Goal: Information Seeking & Learning: Learn about a topic

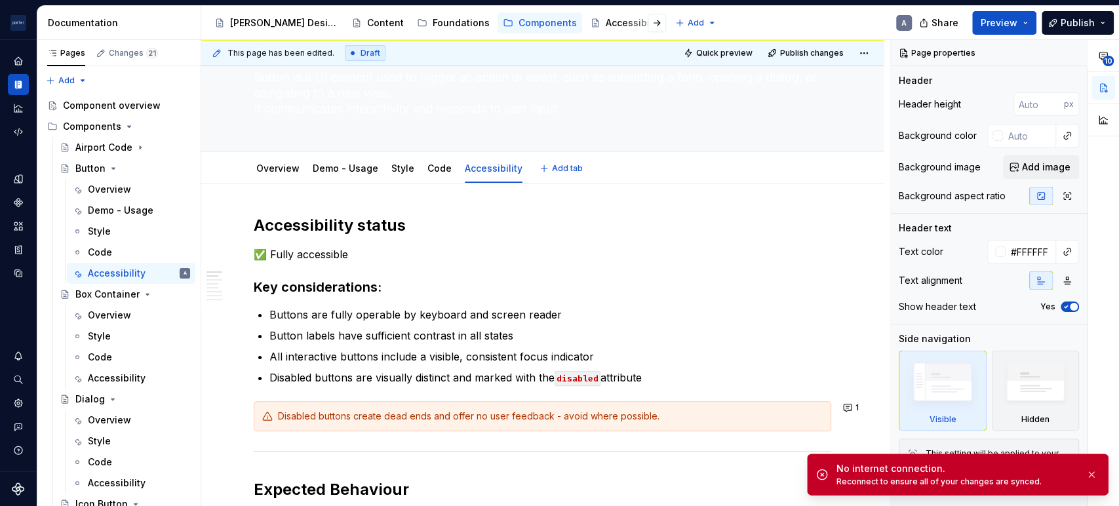
scroll to position [121, 0]
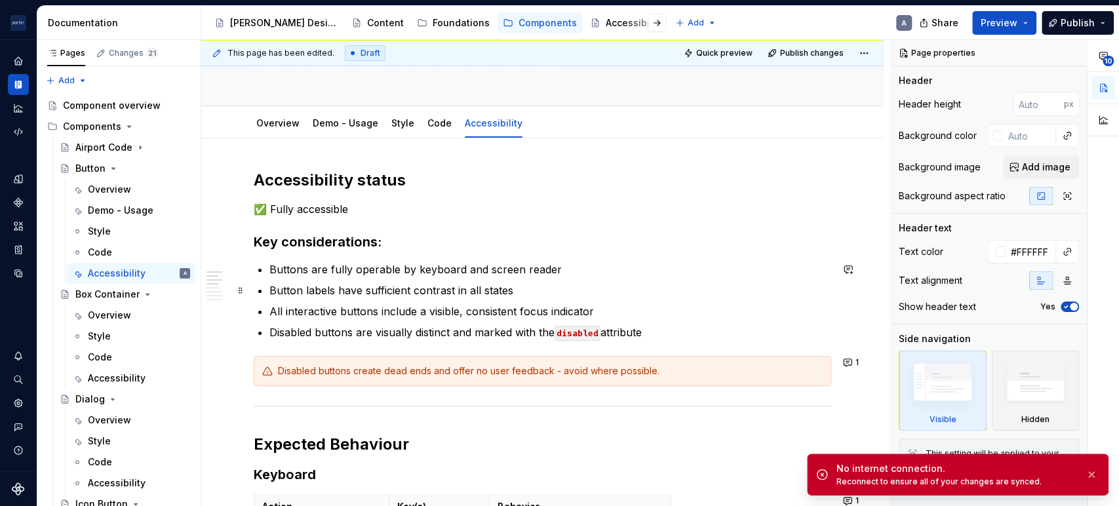
type textarea "*"
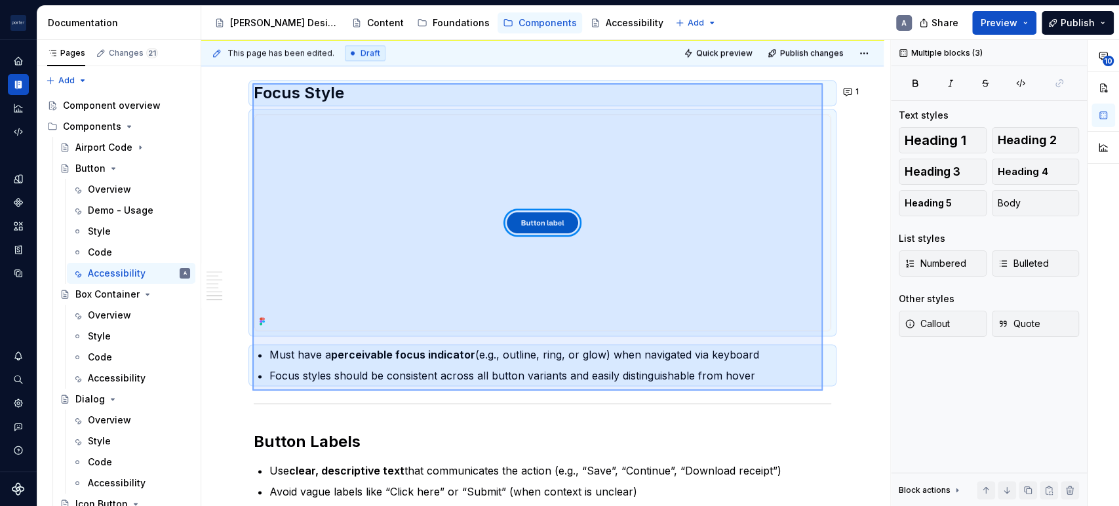
scroll to position [1167, 0]
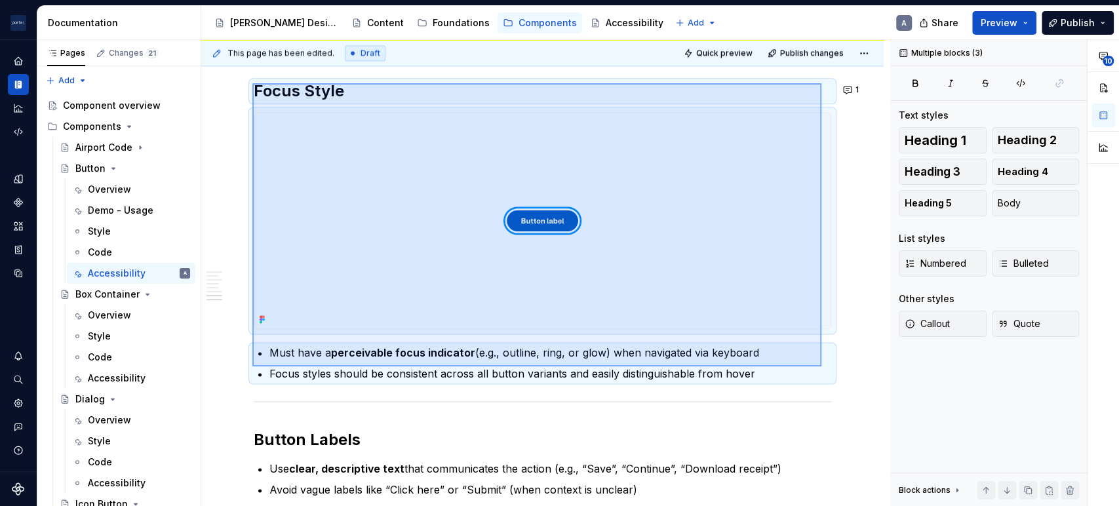
drag, startPoint x: 252, startPoint y: 158, endPoint x: 822, endPoint y: 367, distance: 606.2
click at [822, 367] on div "This page has been edited. Draft Quick preview Publish changes Button Button is…" at bounding box center [545, 273] width 689 height 467
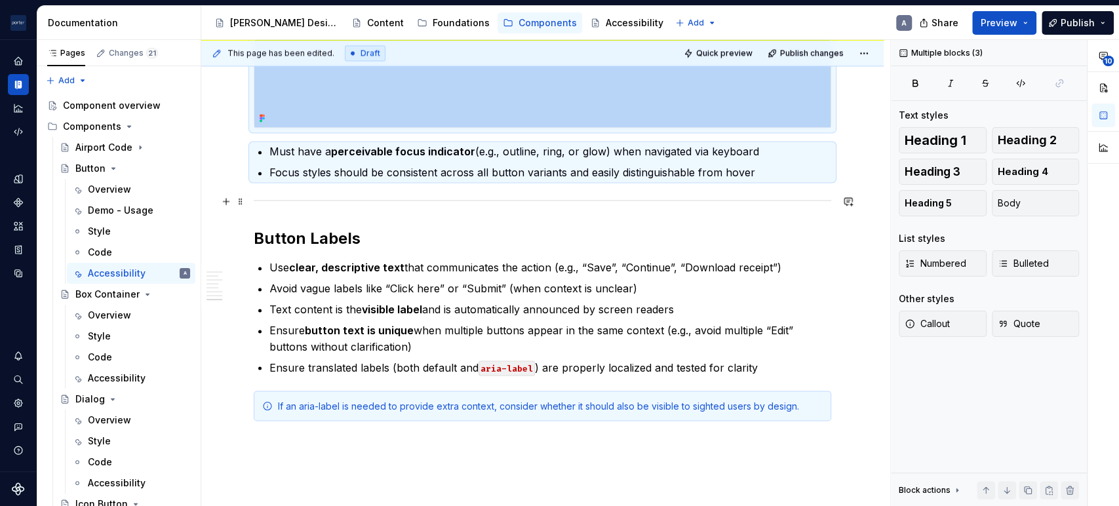
scroll to position [1411, 0]
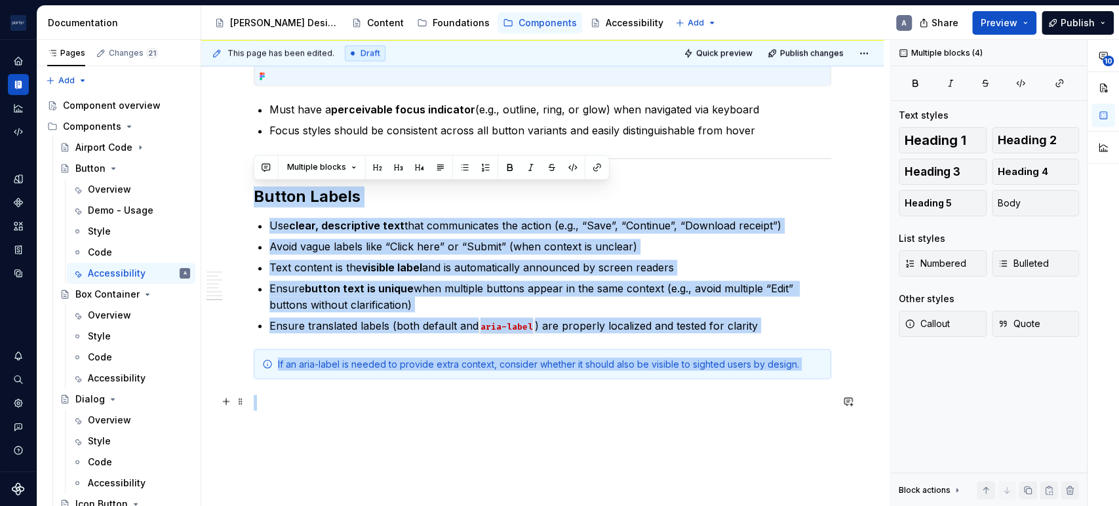
drag, startPoint x: 257, startPoint y: 195, endPoint x: 653, endPoint y: 405, distance: 447.4
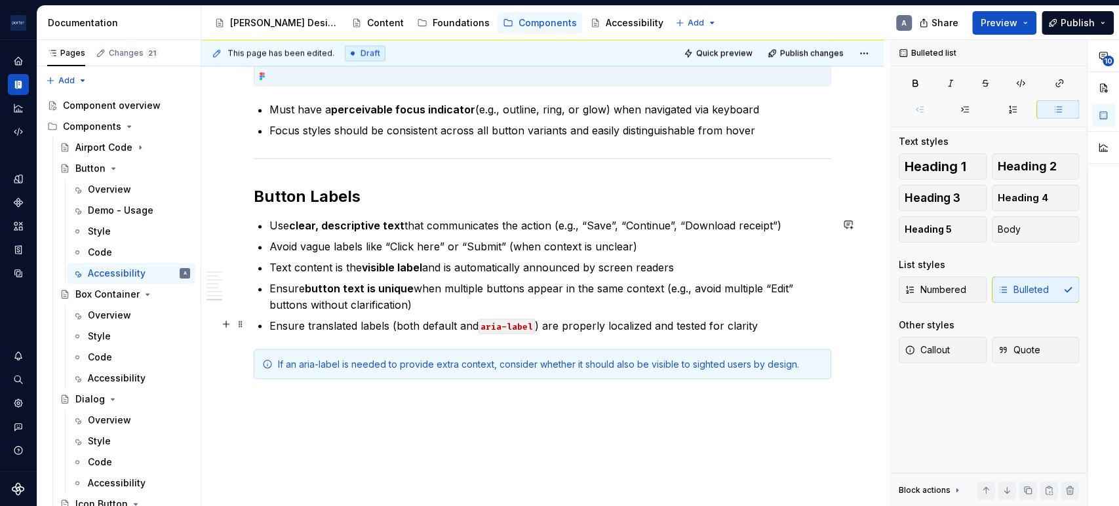
click at [744, 326] on p "Ensure translated labels (both default and aria-label ) are properly localized …" at bounding box center [551, 325] width 562 height 16
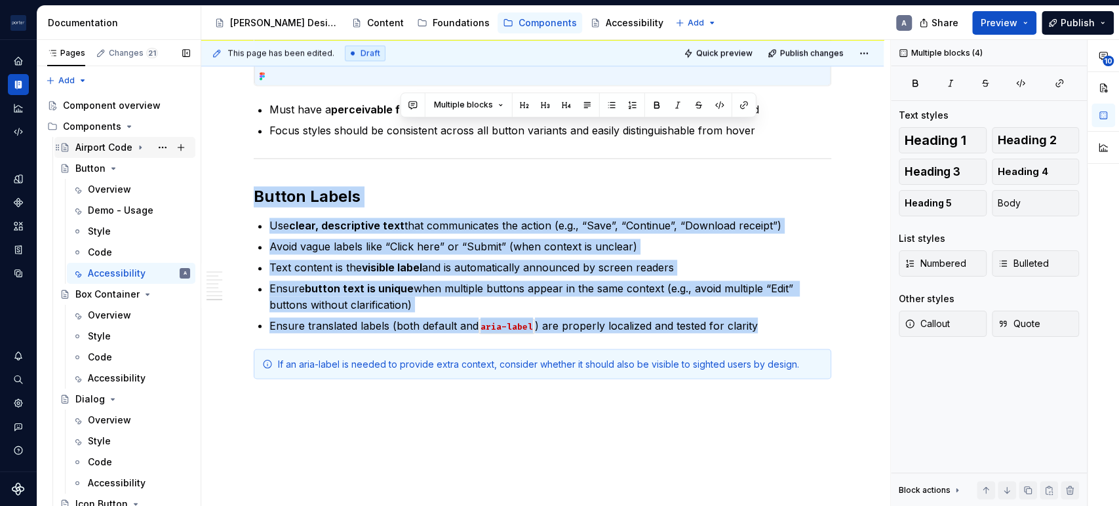
drag, startPoint x: 765, startPoint y: 320, endPoint x: 167, endPoint y: 152, distance: 621.2
click at [167, 152] on div "Pages Changes 21 Add Accessibility guide for tree Page tree. Navigate the tree …" at bounding box center [578, 276] width 1082 height 472
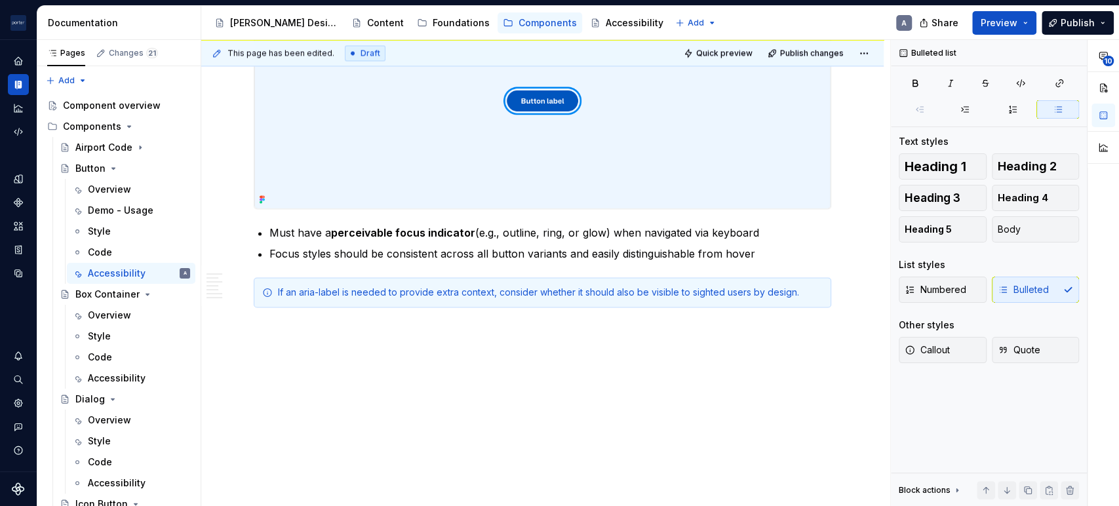
scroll to position [1285, 0]
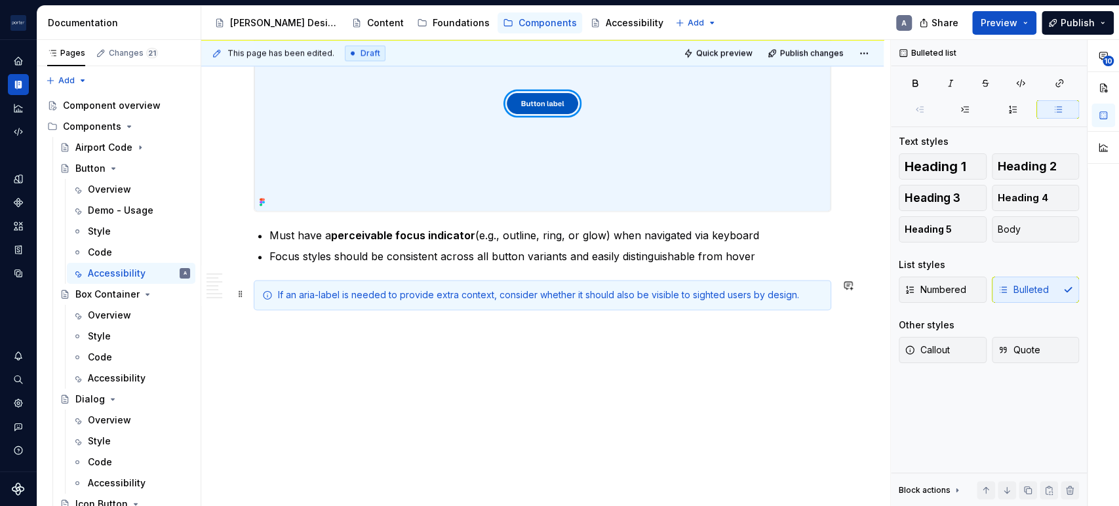
click at [303, 292] on div "If an aria-label is needed to provide extra context, consider whether it should…" at bounding box center [550, 295] width 545 height 13
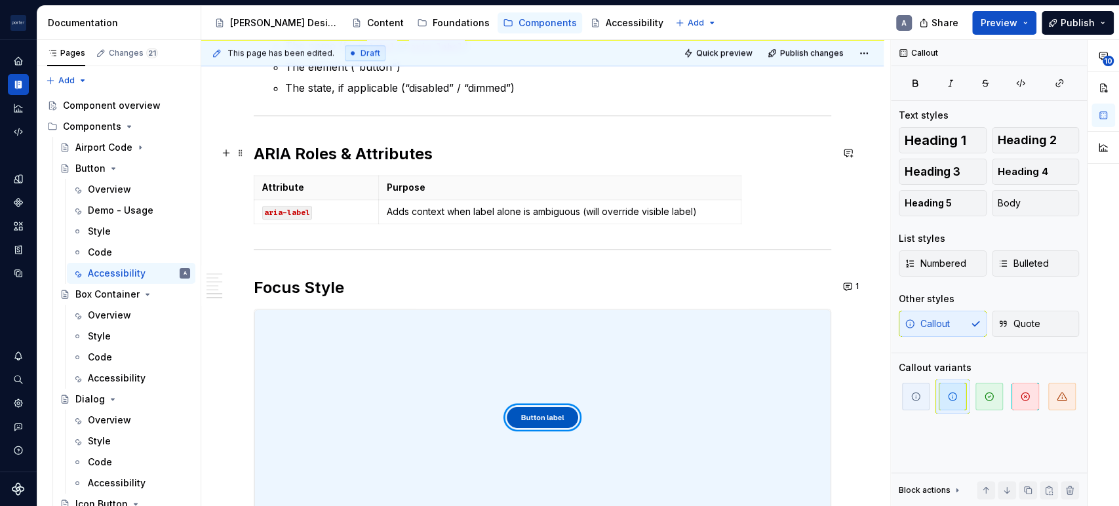
scroll to position [1041, 0]
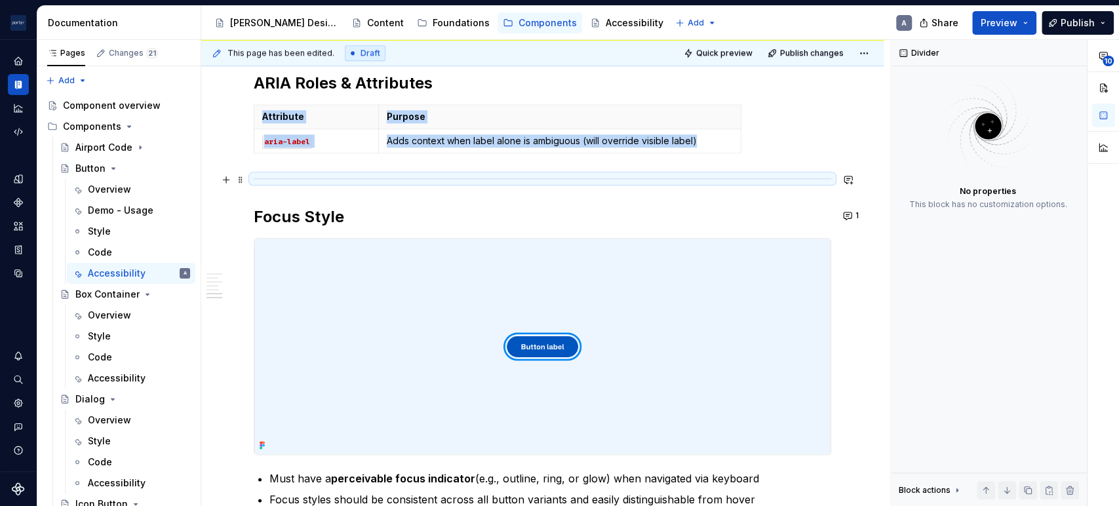
click at [496, 180] on div at bounding box center [543, 178] width 578 height 9
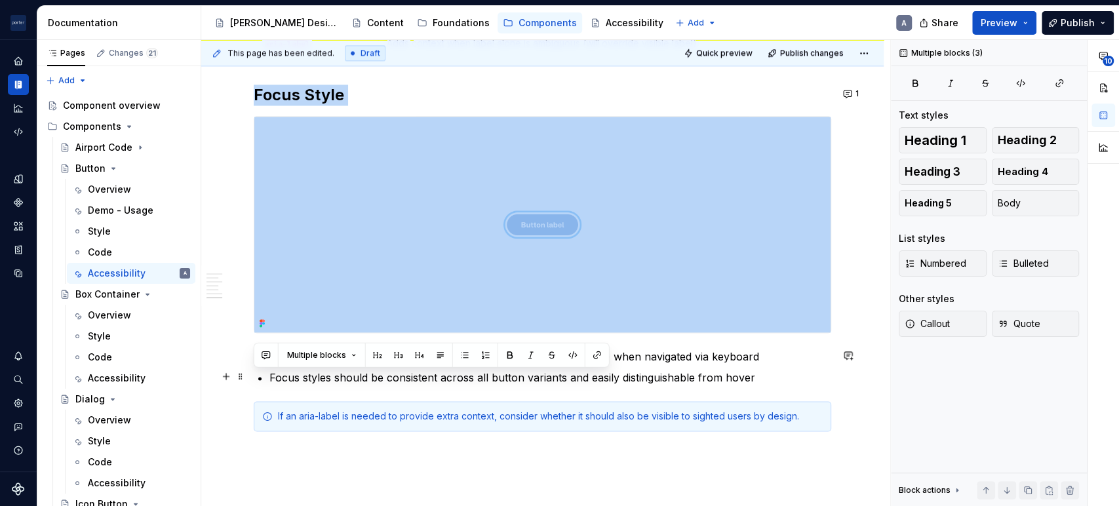
scroll to position [1163, 0]
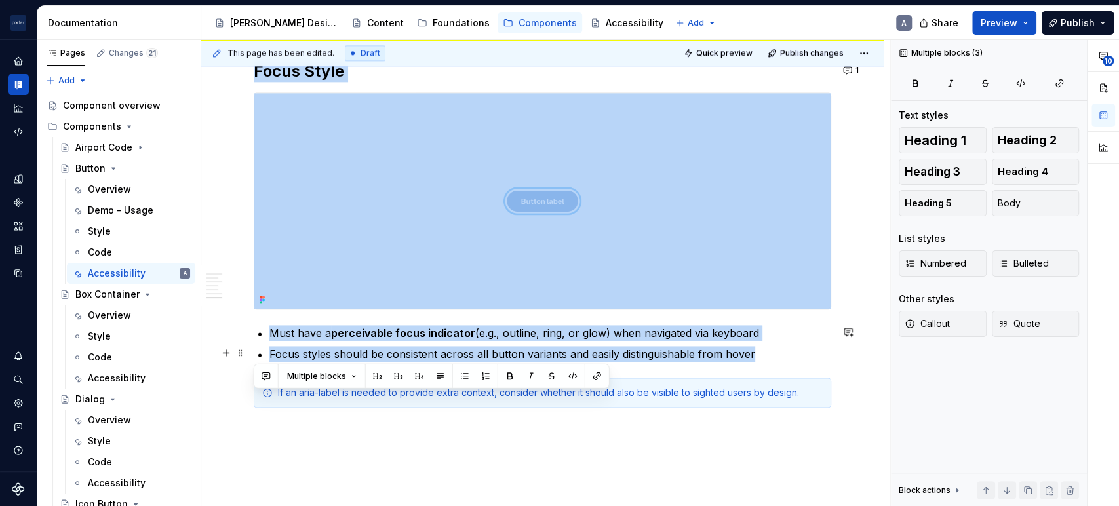
drag, startPoint x: 257, startPoint y: 192, endPoint x: 785, endPoint y: 350, distance: 550.9
copy div "Focus Style Must have a perceivable focus indicator (e.g., outline, ring, or gl…"
click at [510, 199] on img at bounding box center [542, 201] width 576 height 216
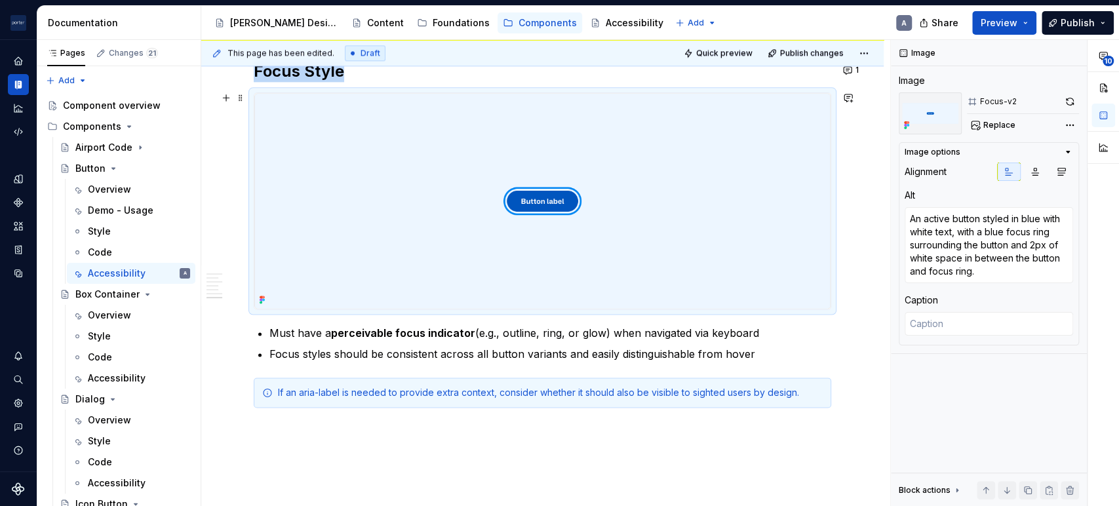
click at [425, 209] on img at bounding box center [542, 201] width 576 height 216
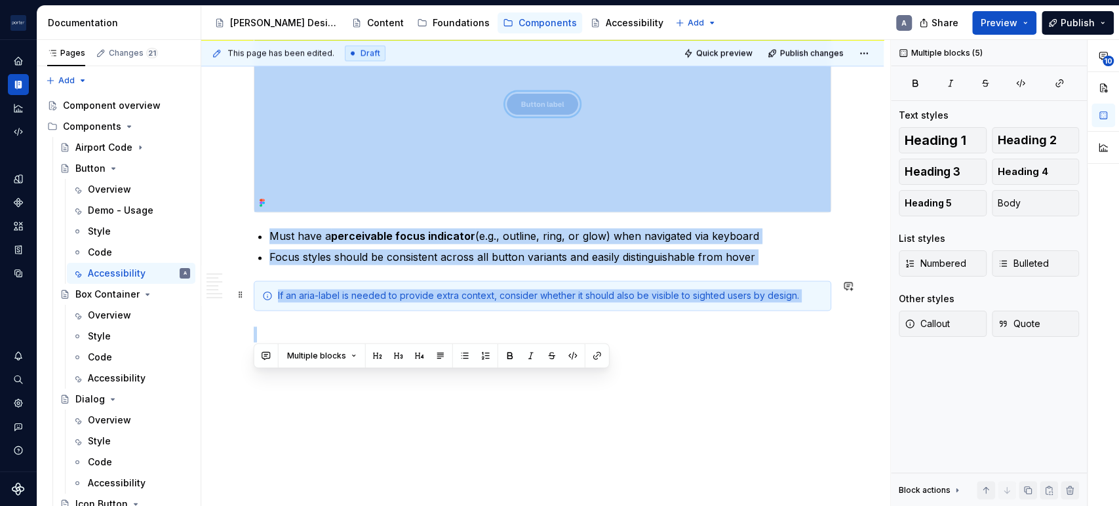
drag, startPoint x: 260, startPoint y: 191, endPoint x: 460, endPoint y: 331, distance: 244.0
click at [992, 266] on button "Bulleted" at bounding box center [1036, 264] width 88 height 26
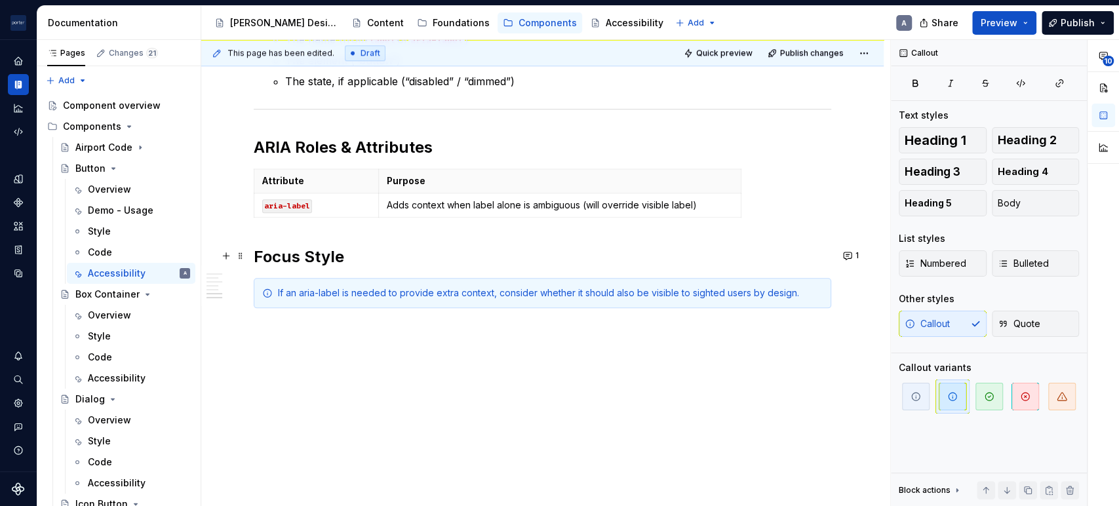
scroll to position [975, 0]
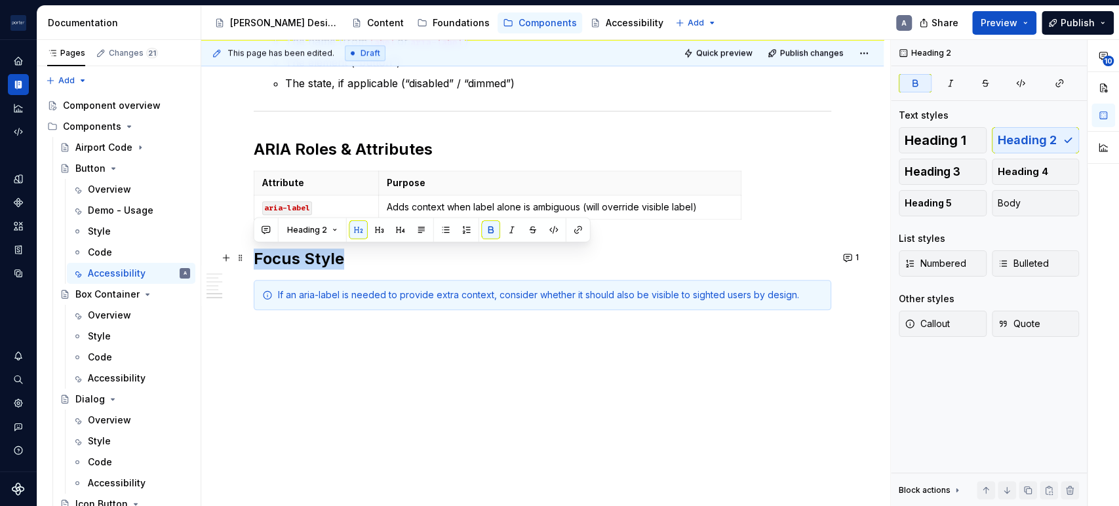
drag, startPoint x: 375, startPoint y: 248, endPoint x: 247, endPoint y: 260, distance: 129.1
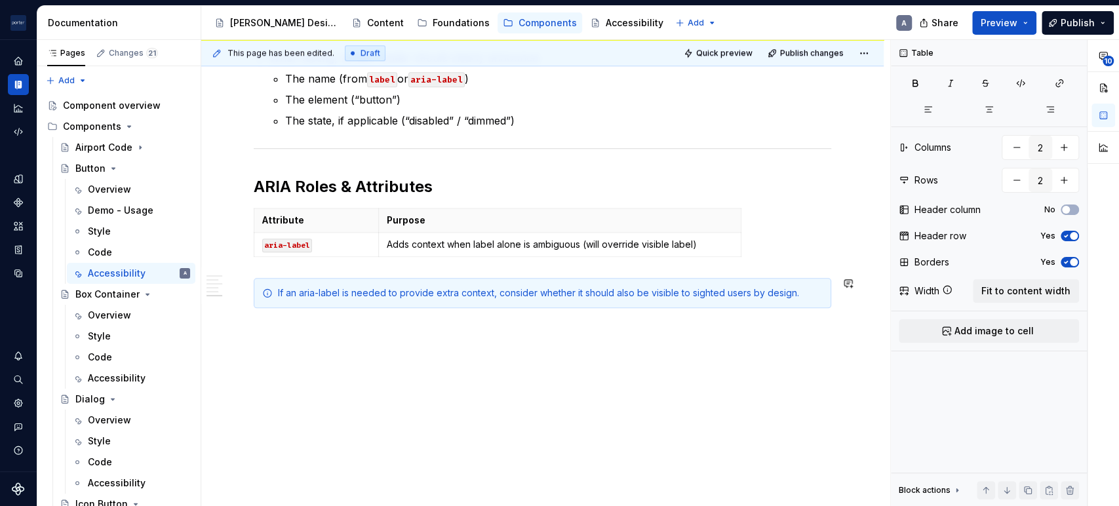
scroll to position [936, 0]
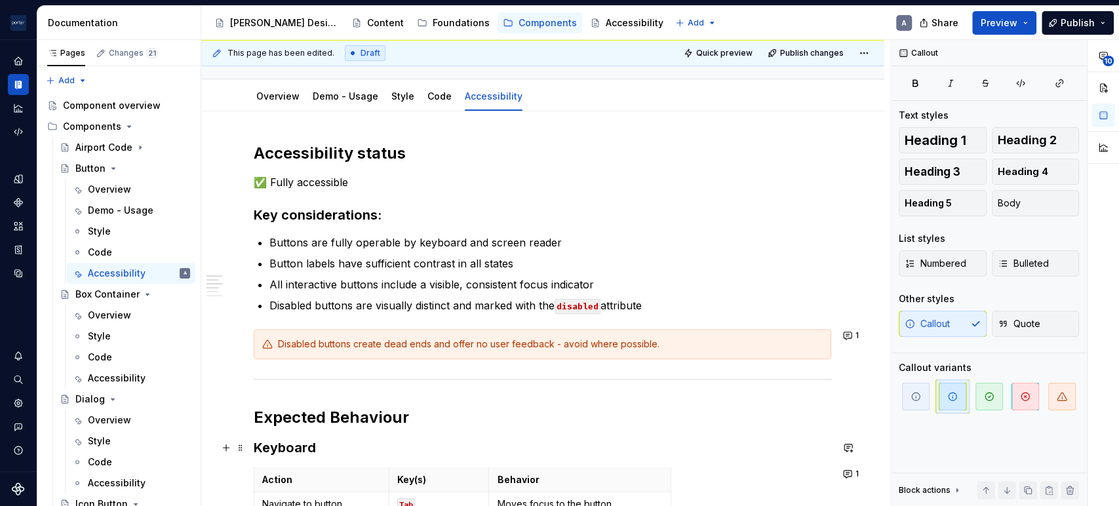
scroll to position [86, 0]
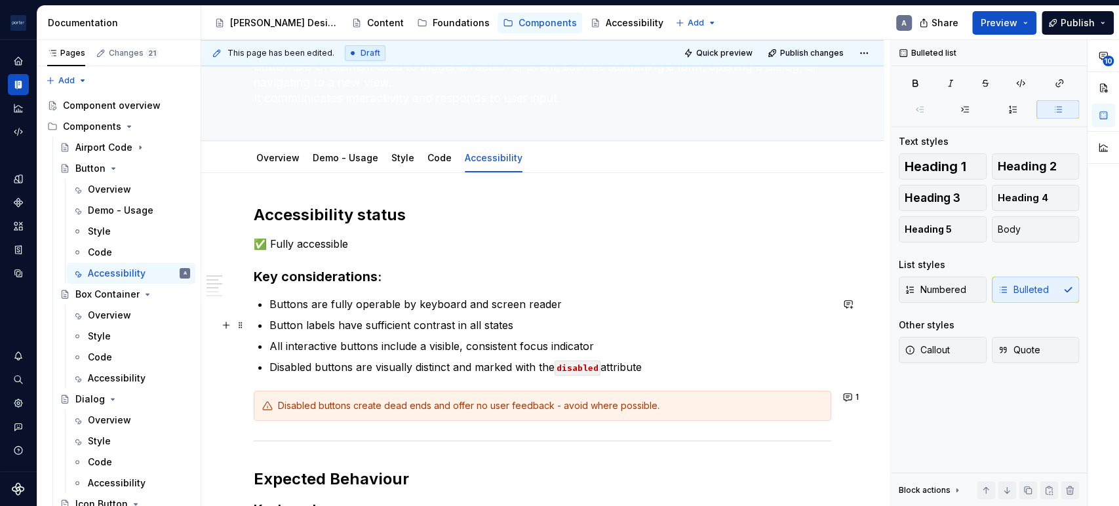
click at [343, 315] on ul "Buttons are fully operable by keyboard and screen reader Button labels have suf…" at bounding box center [551, 335] width 562 height 79
click at [482, 302] on p "Buttons are fully operable by keyboard and screen reader" at bounding box center [551, 304] width 562 height 16
click at [601, 303] on p "Buttons are fully operable by keyboard and screen reader" at bounding box center [551, 304] width 562 height 16
click at [555, 323] on p "Button labels have sufficient contrast in all states" at bounding box center [551, 325] width 562 height 16
click at [537, 325] on p "Button labels have sufficient contrast in all states" at bounding box center [551, 325] width 562 height 16
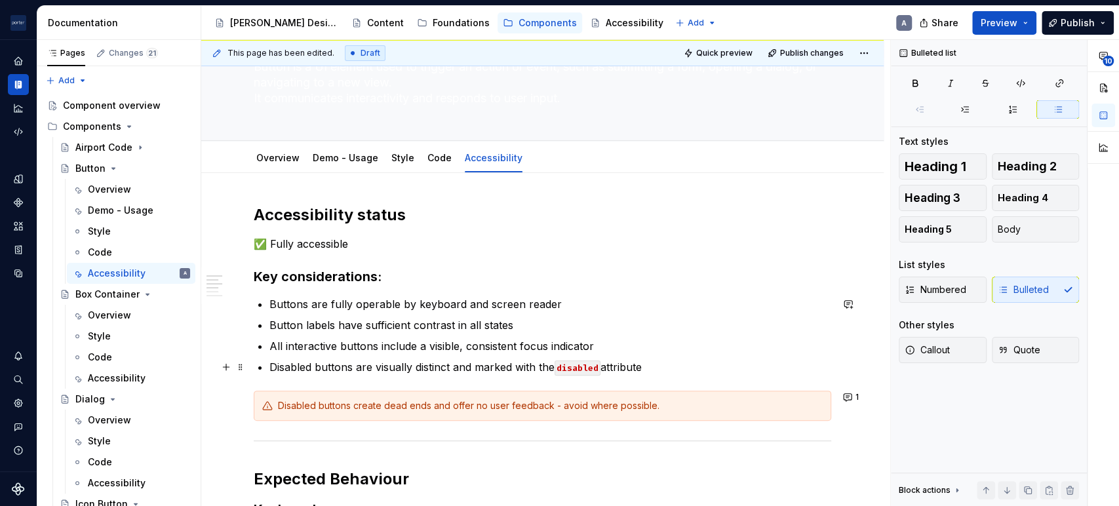
click at [444, 371] on p "Disabled buttons are visually distinct and marked with the disabled attribute" at bounding box center [551, 367] width 562 height 16
click at [535, 366] on p "Disabled buttons are visually distinct and marked with the disabled attribute" at bounding box center [551, 367] width 562 height 16
click at [852, 403] on button "1" at bounding box center [852, 397] width 26 height 18
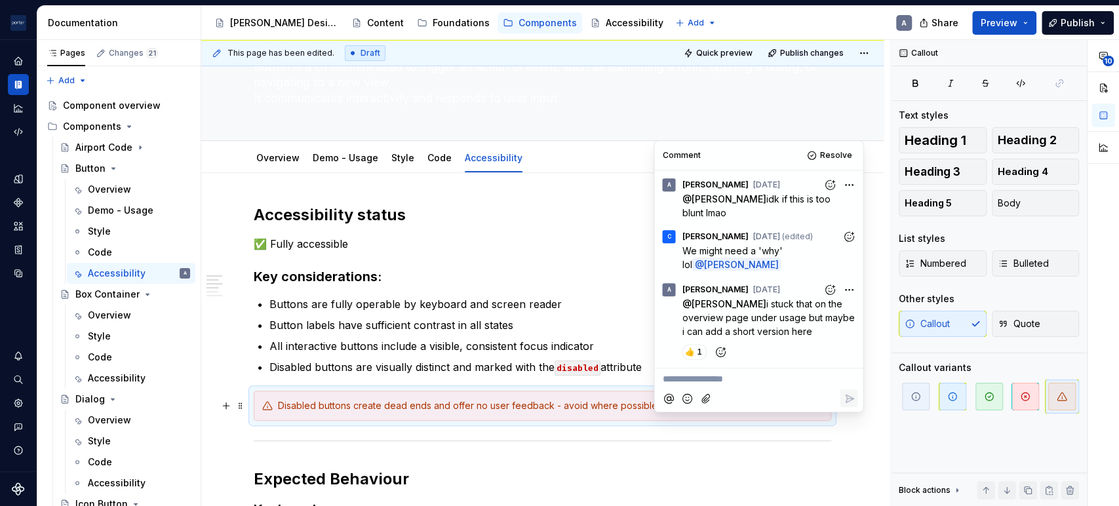
click at [613, 341] on p "All interactive buttons include a visible, consistent focus indicator" at bounding box center [551, 346] width 562 height 16
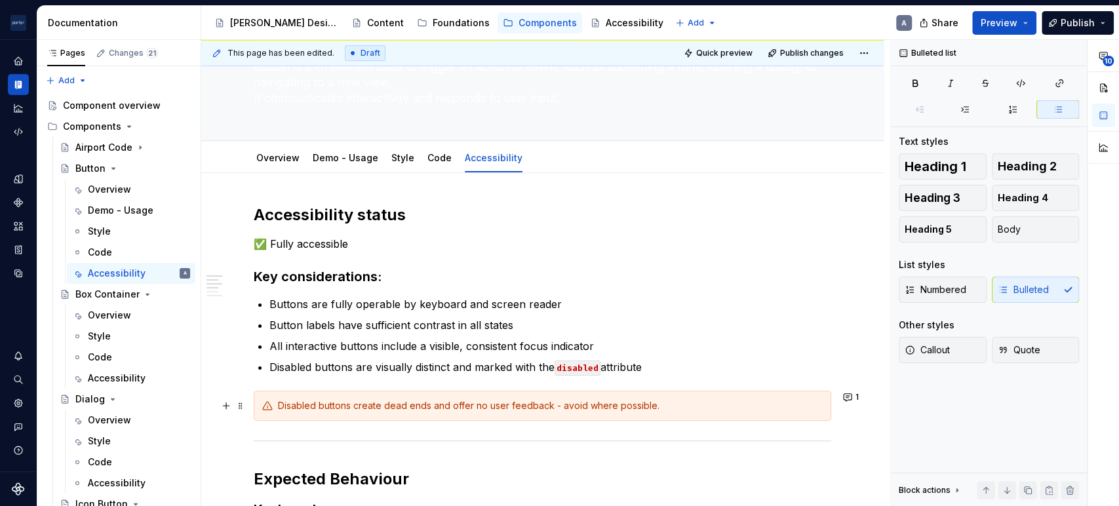
click at [684, 413] on div "Disabled buttons create dead ends and offer no user feedback - avoid where poss…" at bounding box center [543, 406] width 578 height 30
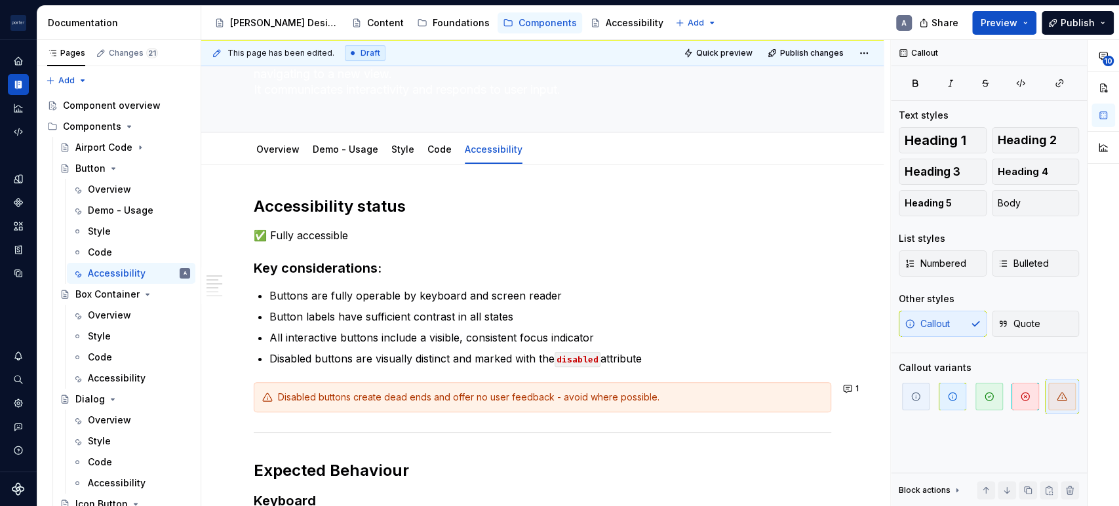
scroll to position [121, 0]
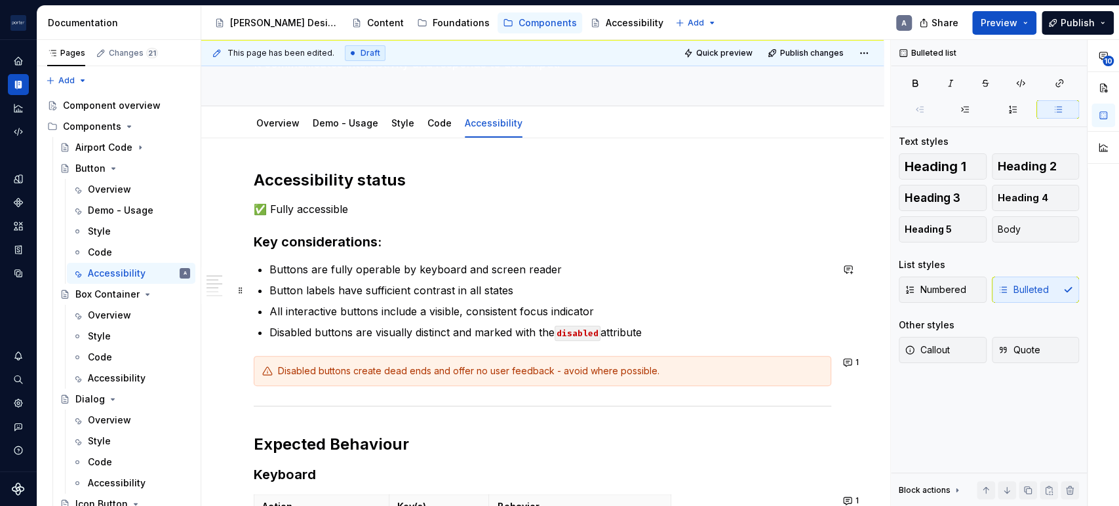
click at [548, 289] on p "Button labels have sufficient contrast in all states" at bounding box center [551, 291] width 562 height 16
type textarea "*"
